Goal: Check status: Check status

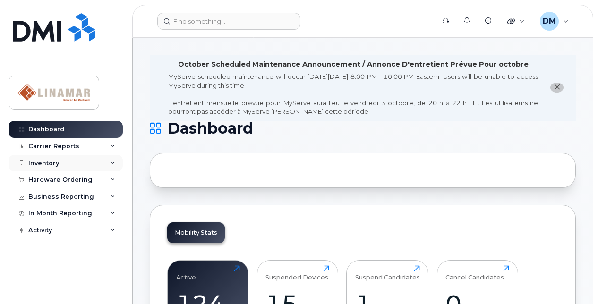
click at [45, 163] on div "Inventory" at bounding box center [43, 164] width 31 height 8
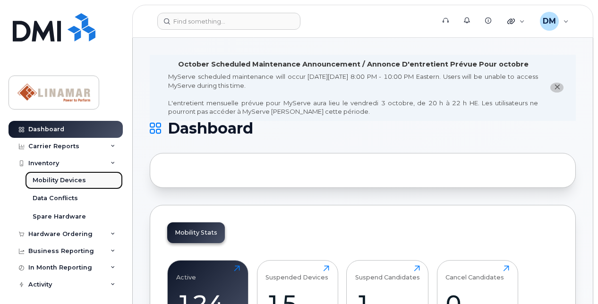
click at [53, 175] on link "Mobility Devices" at bounding box center [74, 180] width 98 height 18
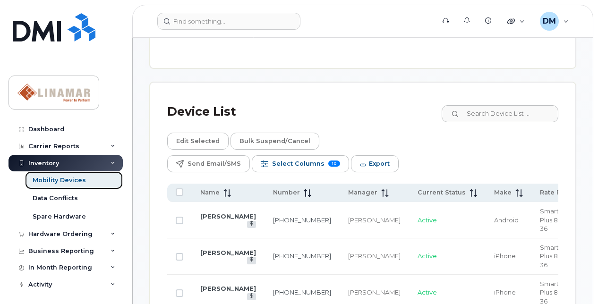
scroll to position [621, 0]
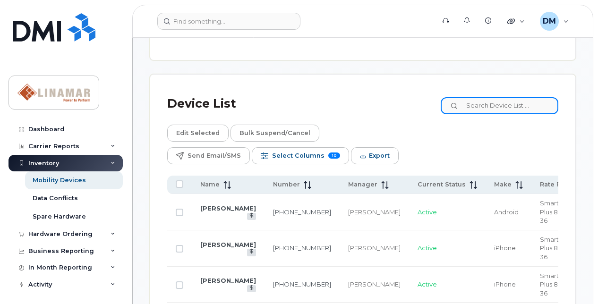
click at [538, 101] on input at bounding box center [499, 105] width 118 height 17
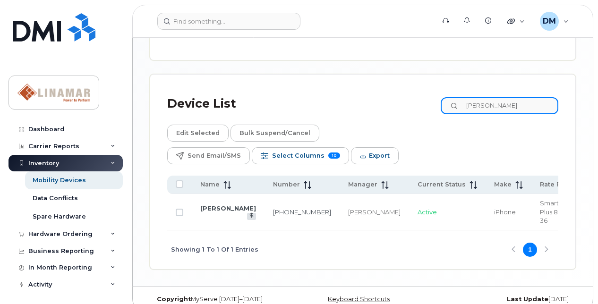
scroll to position [607, 0]
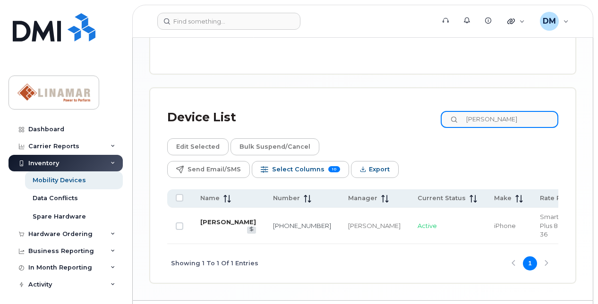
type input "[PERSON_NAME]"
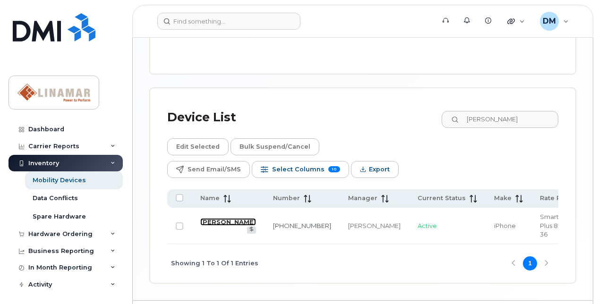
click at [205, 218] on link "[PERSON_NAME]" at bounding box center [228, 222] width 56 height 8
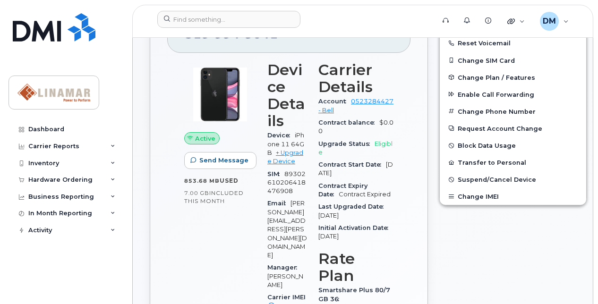
scroll to position [292, 0]
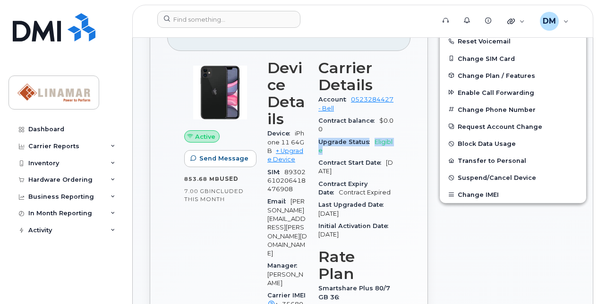
drag, startPoint x: 313, startPoint y: 140, endPoint x: 381, endPoint y: 150, distance: 69.2
click at [381, 150] on div "Upgrade Status Eligible" at bounding box center [355, 146] width 75 height 21
drag, startPoint x: 381, startPoint y: 150, endPoint x: 338, endPoint y: 147, distance: 43.1
click at [338, 147] on div "Upgrade Status Eligible" at bounding box center [355, 146] width 75 height 21
click at [329, 165] on span "Contract Start Date" at bounding box center [351, 162] width 67 height 7
